Goal: Task Accomplishment & Management: Complete application form

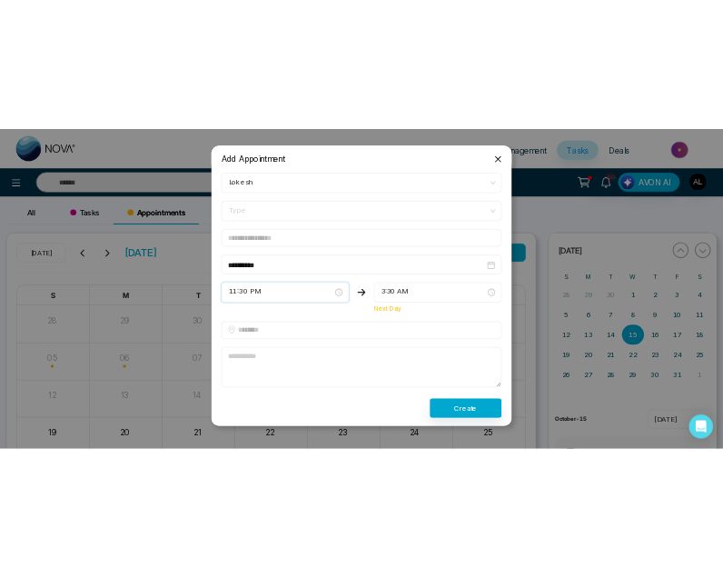
scroll to position [130, 0]
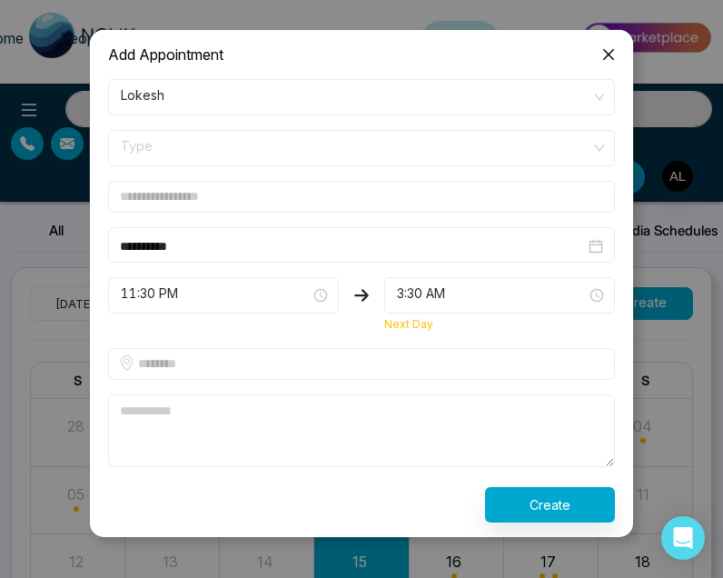
click at [366, 140] on span "Type" at bounding box center [361, 148] width 481 height 31
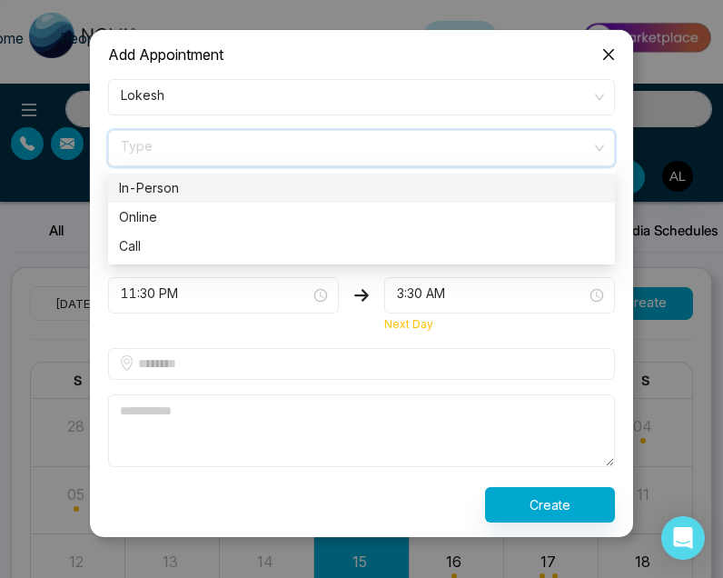
click at [360, 191] on div "In-Person" at bounding box center [361, 188] width 485 height 20
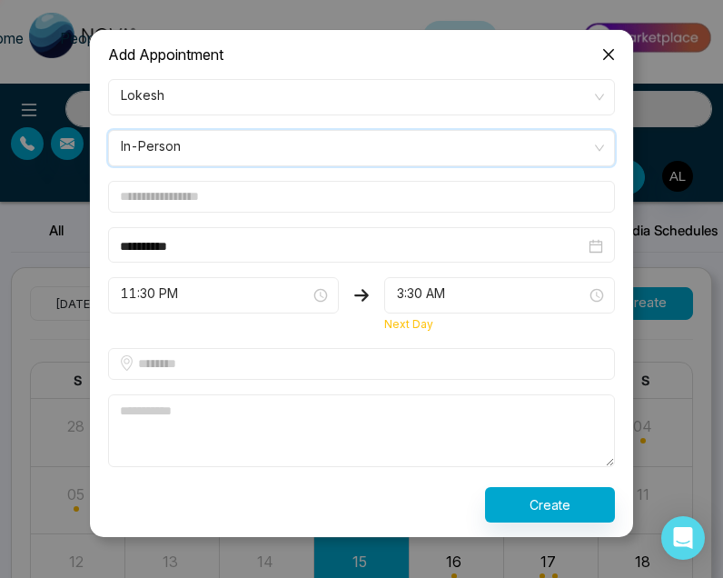
click at [334, 208] on input "text" at bounding box center [361, 197] width 507 height 32
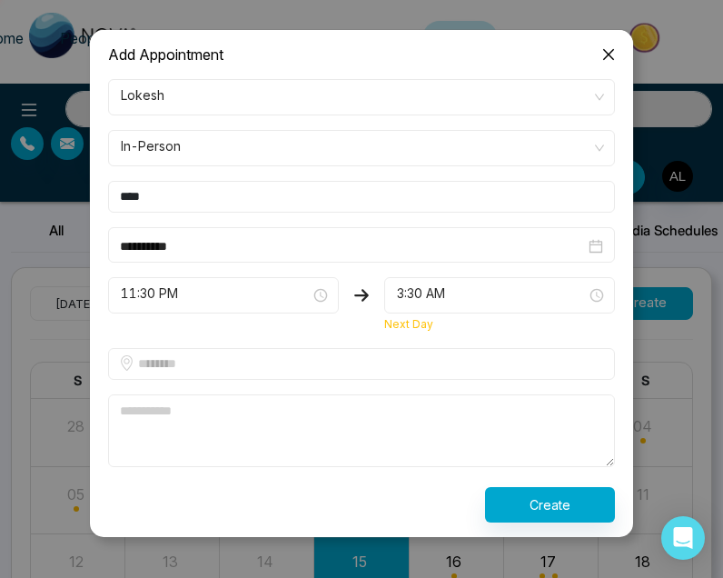
type input "****"
click at [323, 376] on input "text" at bounding box center [361, 364] width 507 height 32
type input "***"
click at [271, 454] on textarea at bounding box center [361, 430] width 507 height 73
type textarea "****"
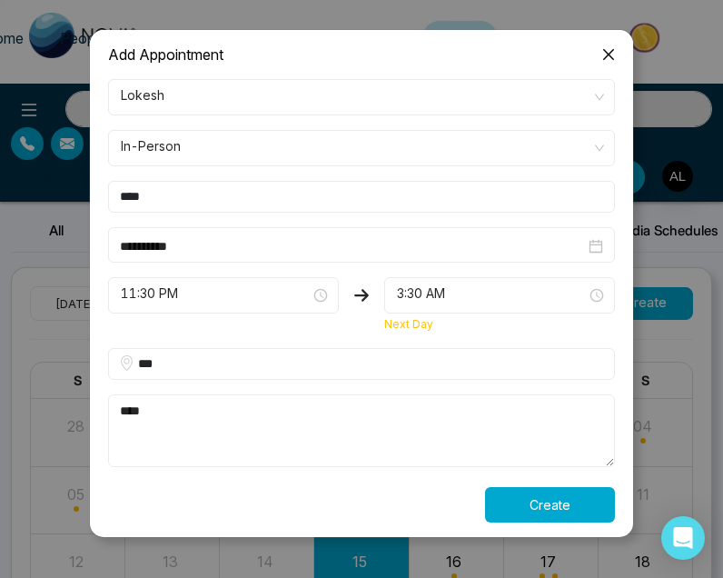
click at [525, 513] on button "Create" at bounding box center [550, 504] width 130 height 35
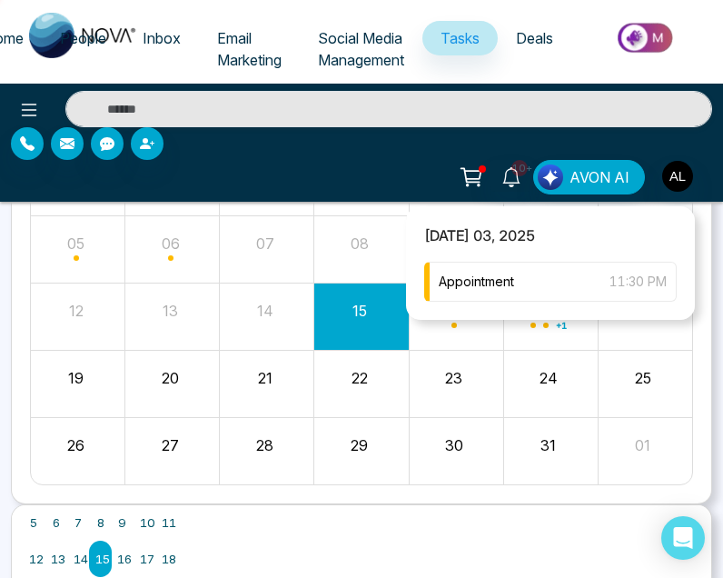
scroll to position [264, 0]
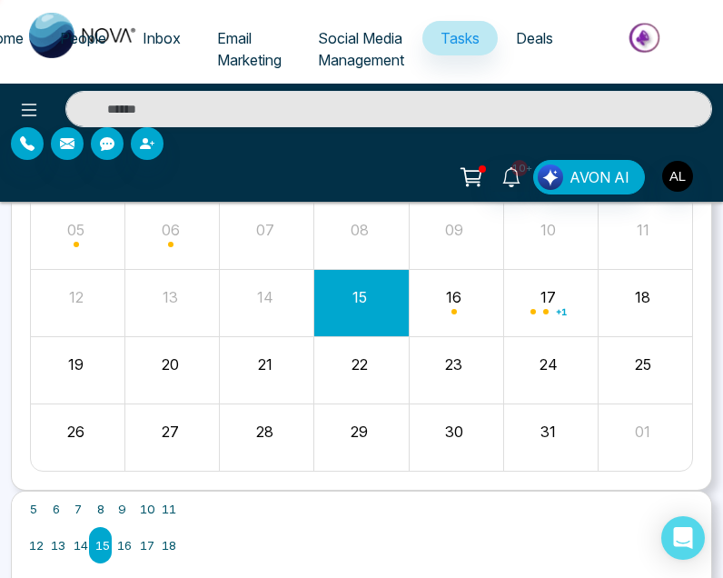
click at [458, 363] on button "23" at bounding box center [453, 364] width 17 height 22
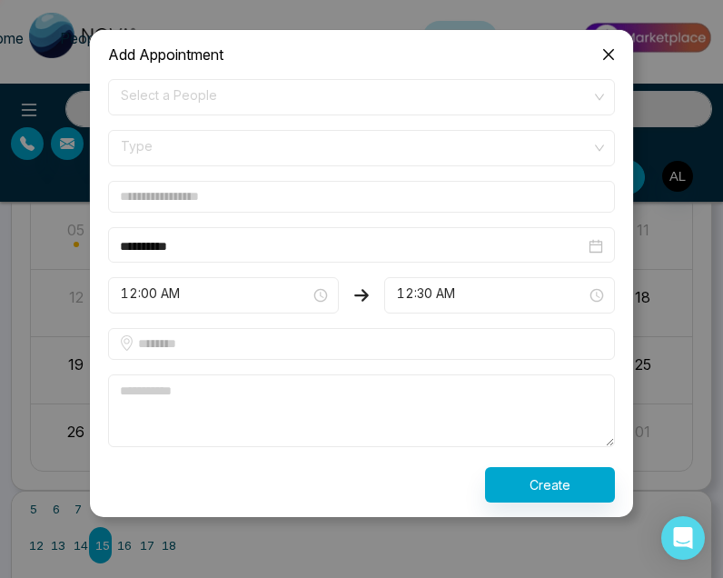
click at [609, 55] on icon "close" at bounding box center [608, 54] width 11 height 11
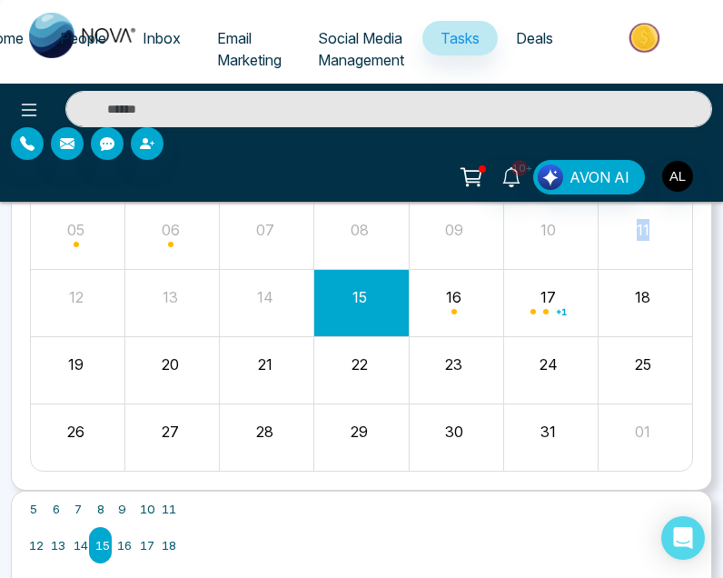
scroll to position [264, 22]
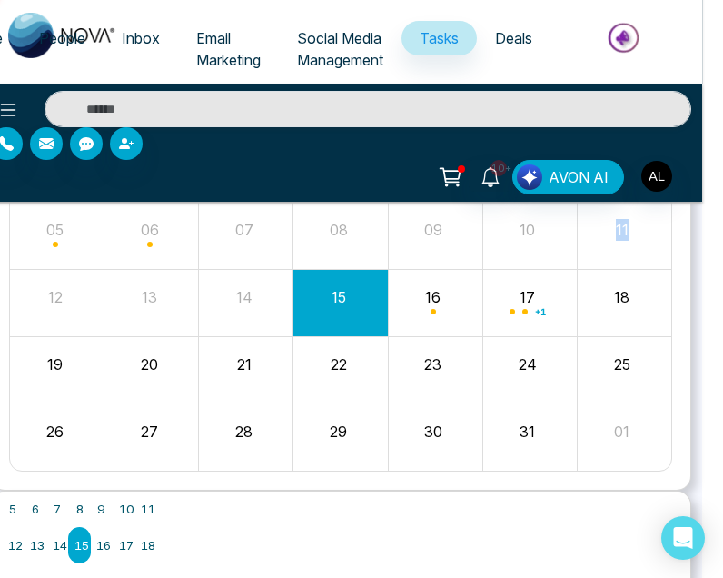
drag, startPoint x: 722, startPoint y: 215, endPoint x: 1041, endPoint y: 252, distance: 320.9
click at [702, 252] on html "Home People Inbox Email Marketing Social Media Management Tasks Deals 10+ AVON …" at bounding box center [340, 25] width 723 height 578
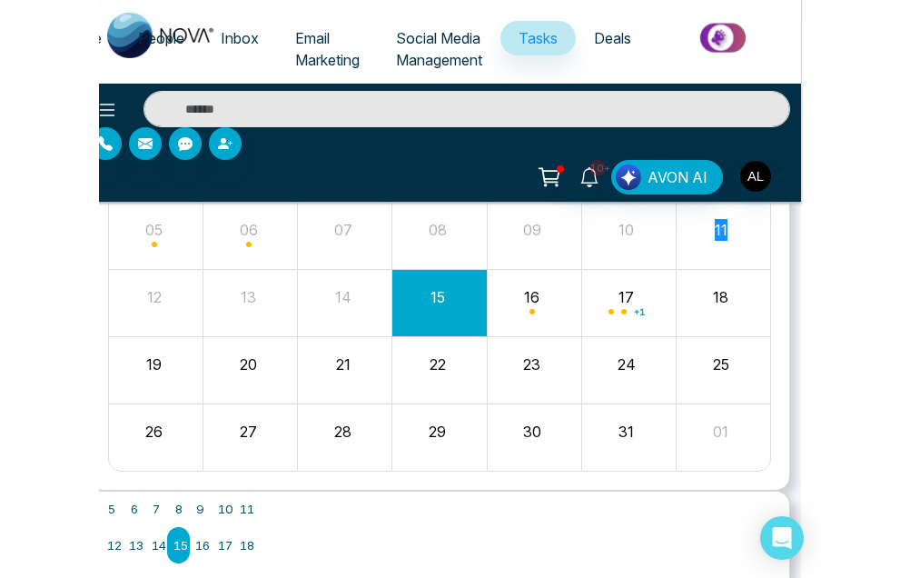
scroll to position [175, 0]
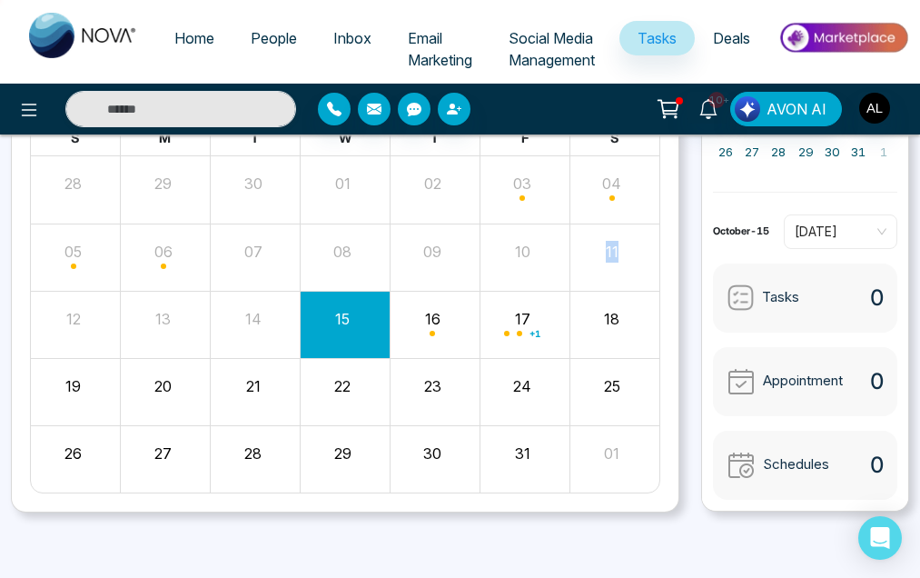
click at [267, 35] on span "People" at bounding box center [274, 38] width 46 height 18
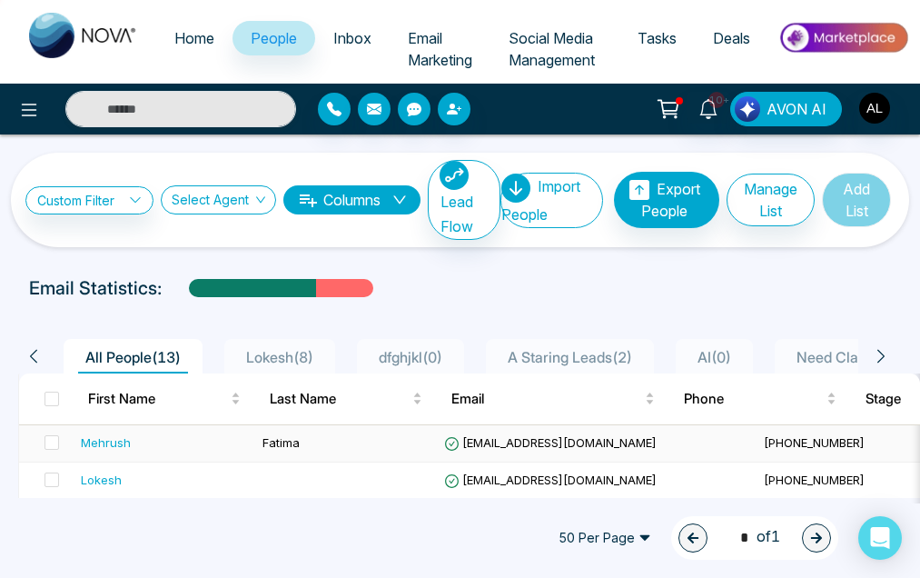
click at [121, 439] on div "Mehrush" at bounding box center [106, 442] width 50 height 18
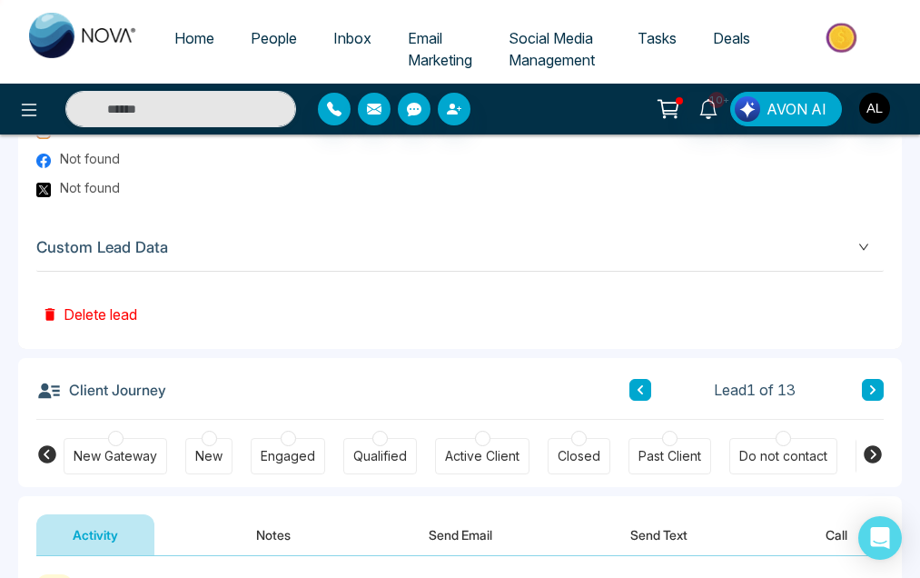
scroll to position [1180, 0]
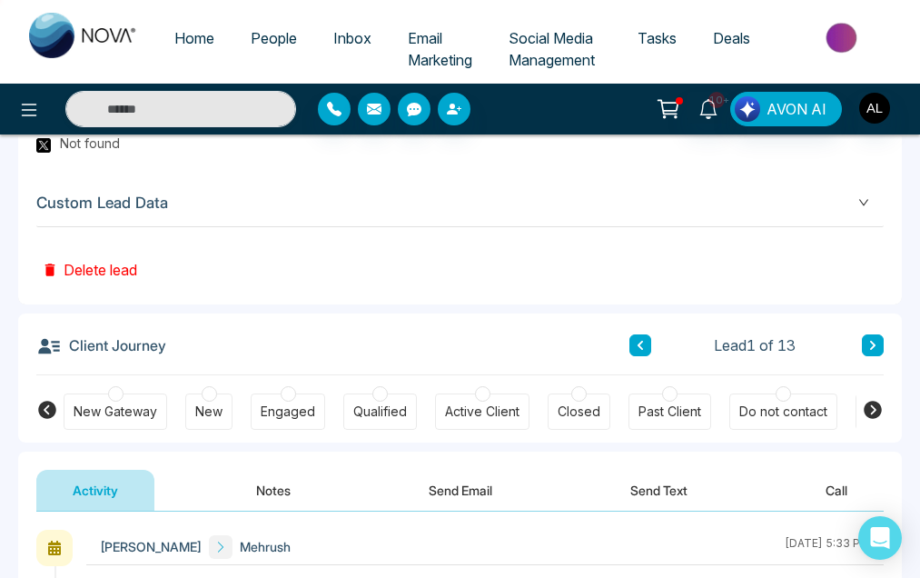
click at [866, 208] on span "Custom Lead Data" at bounding box center [460, 203] width 848 height 25
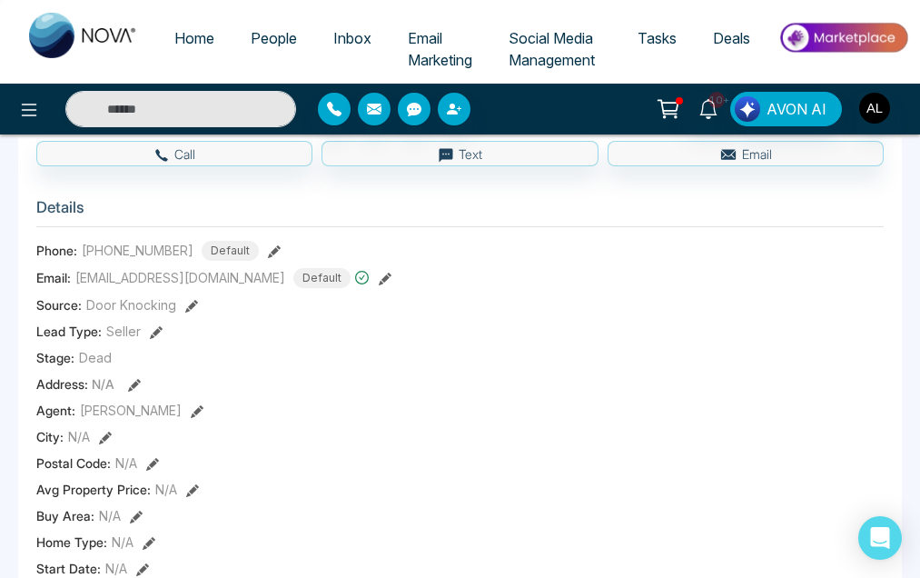
scroll to position [372, 0]
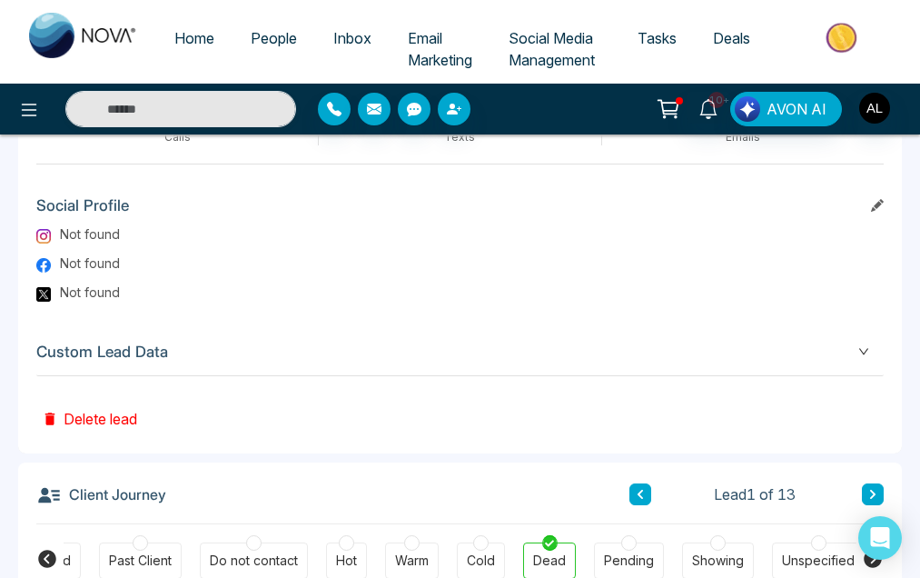
scroll to position [0, 537]
click at [853, 345] on span "Custom Lead Data" at bounding box center [460, 352] width 848 height 25
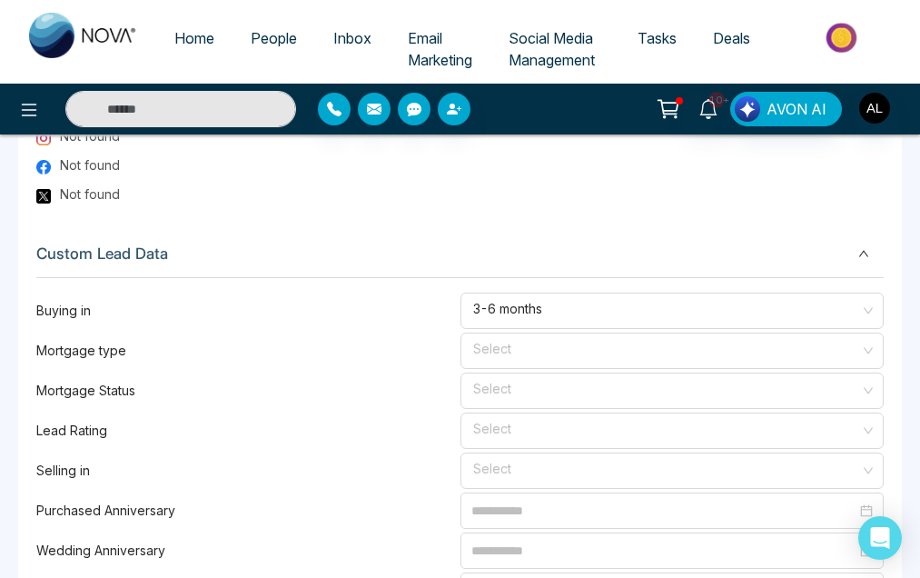
scroll to position [1146, 0]
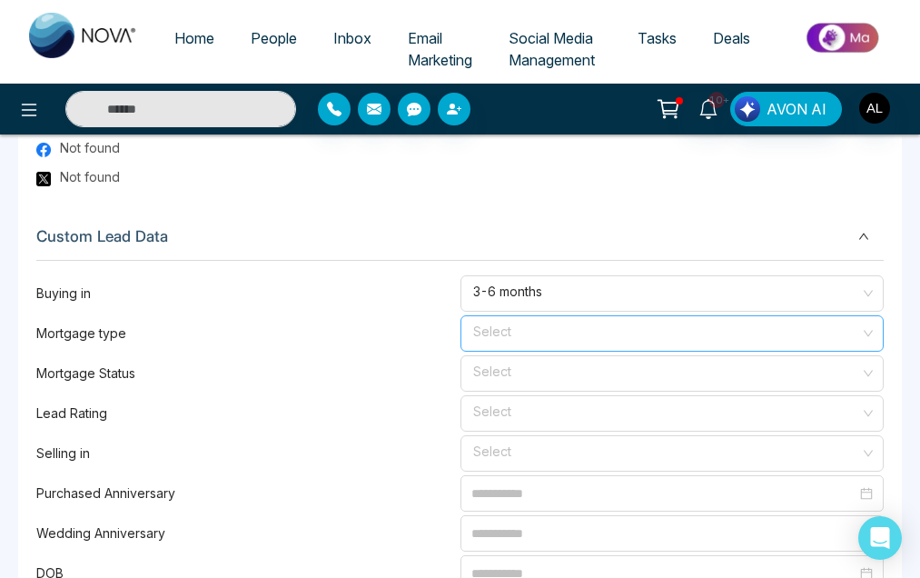
click at [705, 339] on input "search" at bounding box center [666, 329] width 390 height 27
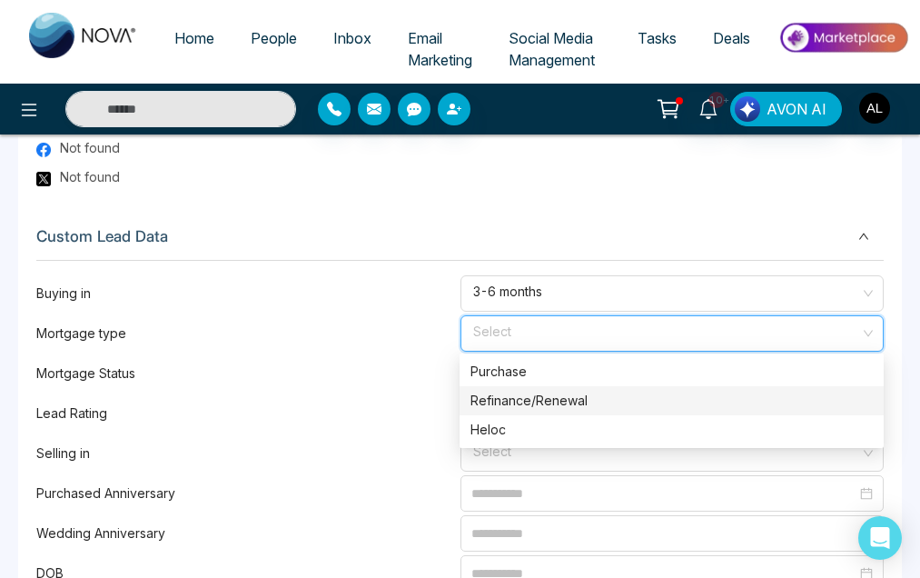
click at [643, 391] on div "Refinance/Renewal" at bounding box center [672, 401] width 402 height 20
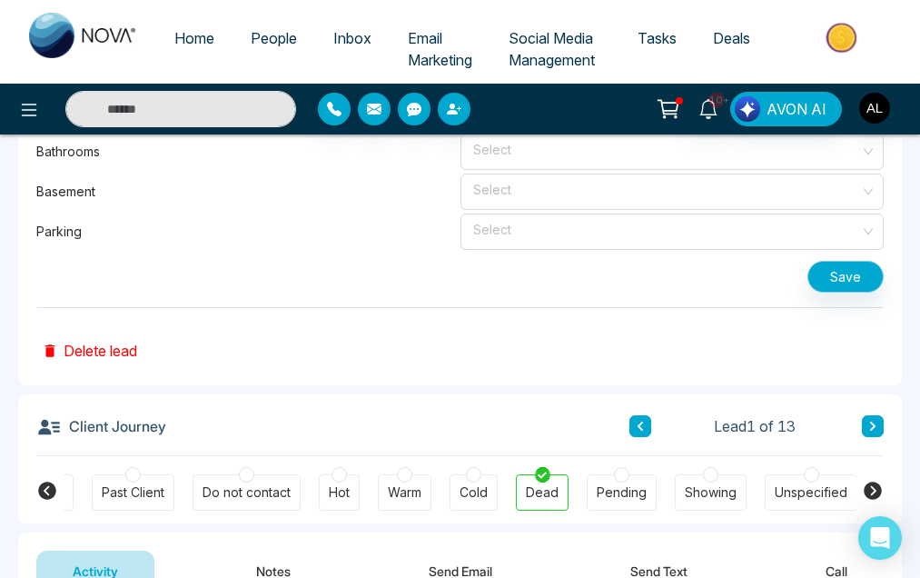
scroll to position [2067, 0]
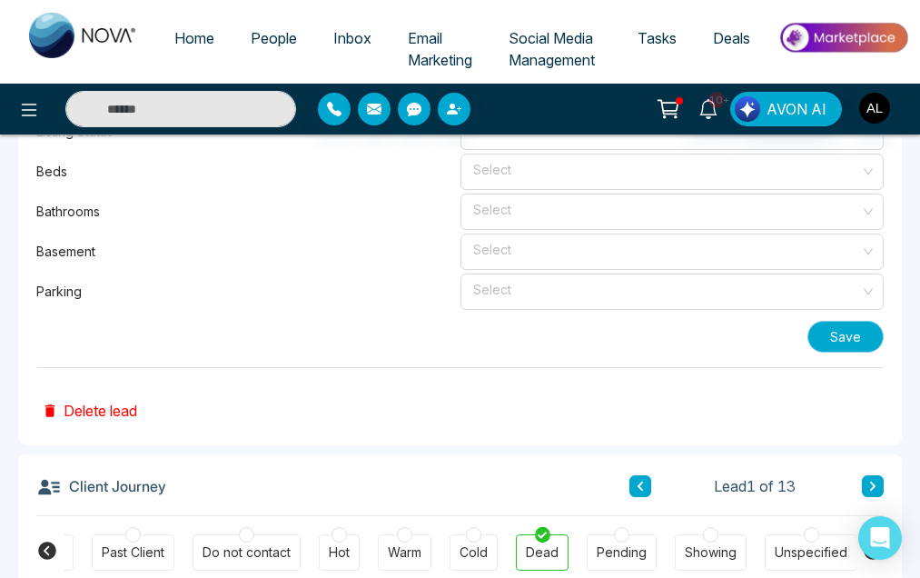
click at [865, 326] on button "Save" at bounding box center [846, 337] width 76 height 32
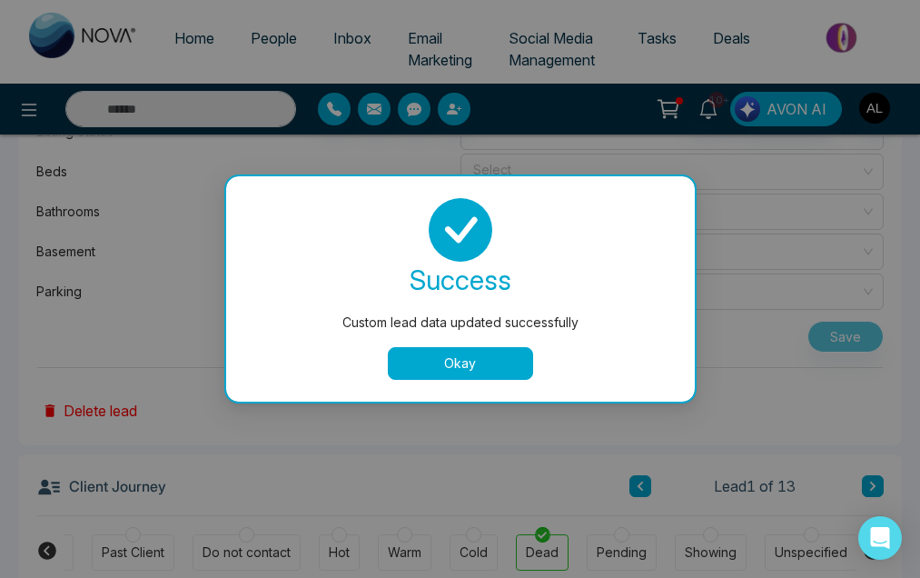
click at [499, 372] on button "Okay" at bounding box center [460, 363] width 145 height 33
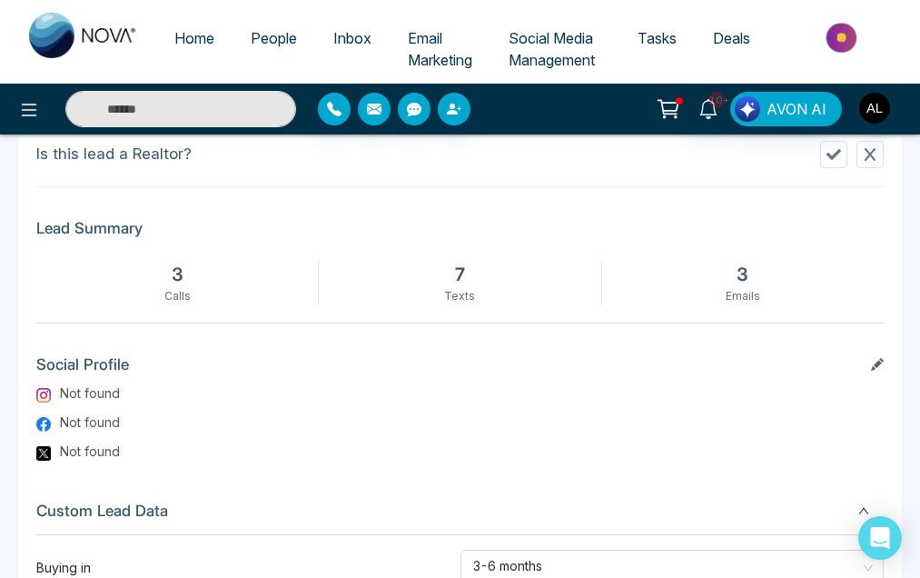
scroll to position [0, 0]
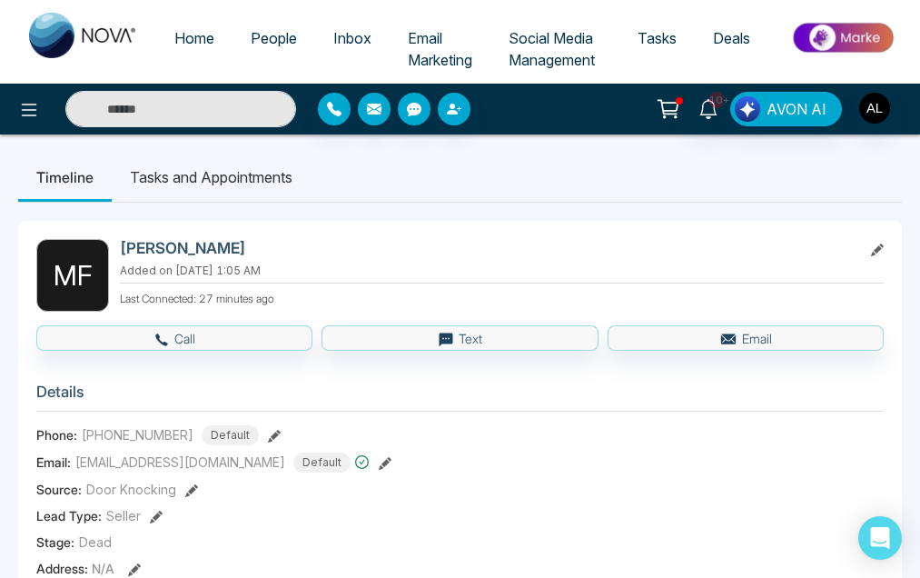
click at [441, 53] on span "Email Marketing" at bounding box center [440, 49] width 64 height 40
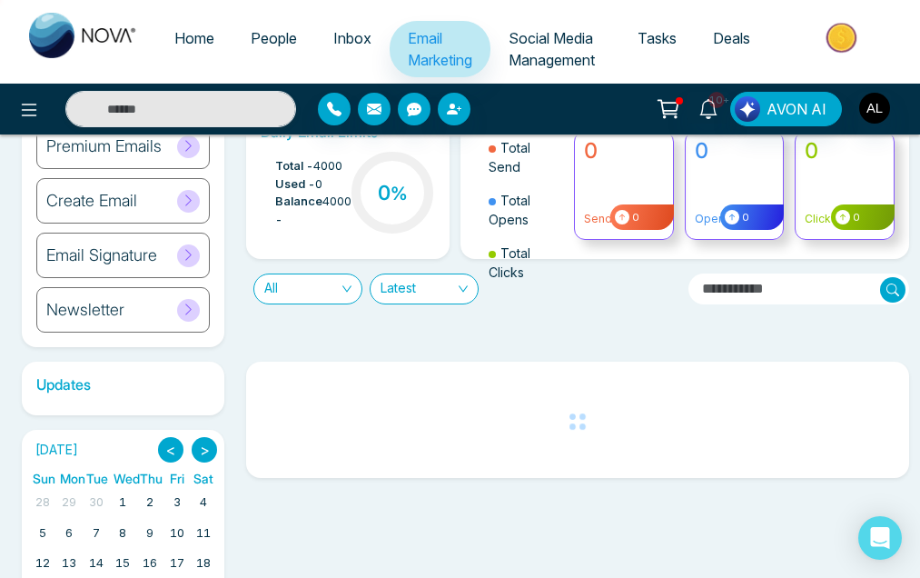
scroll to position [52, 0]
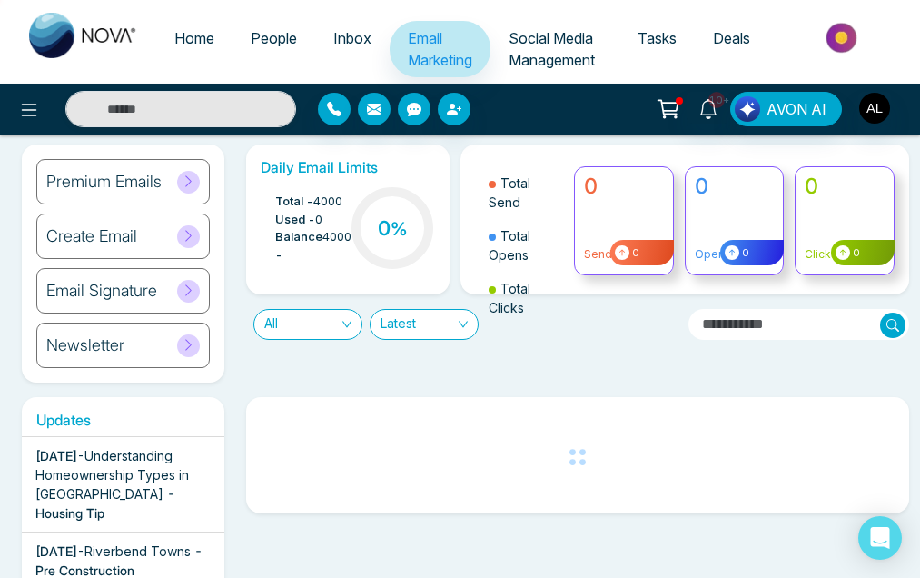
click at [183, 346] on icon at bounding box center [189, 345] width 14 height 14
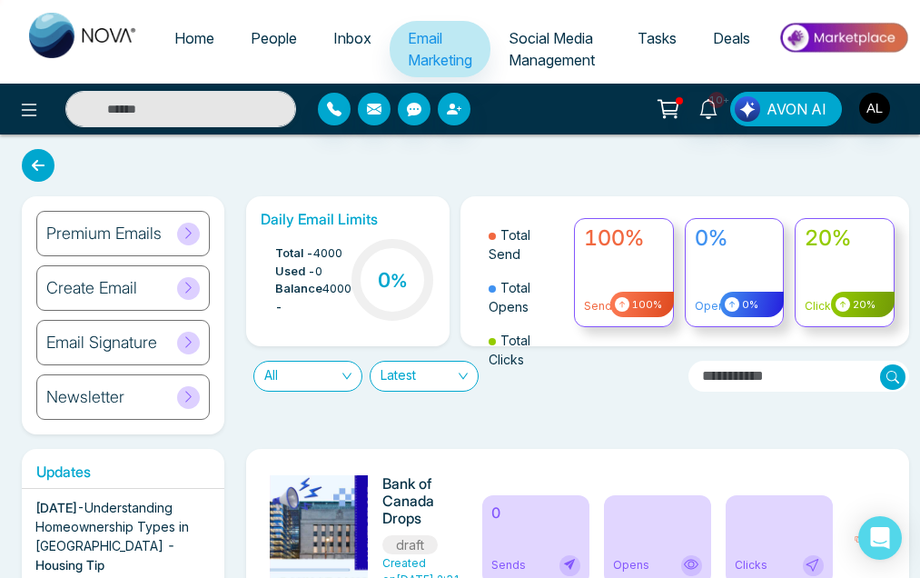
click at [742, 312] on div "0%" at bounding box center [752, 304] width 64 height 25
